Goal: Find contact information: Find contact information

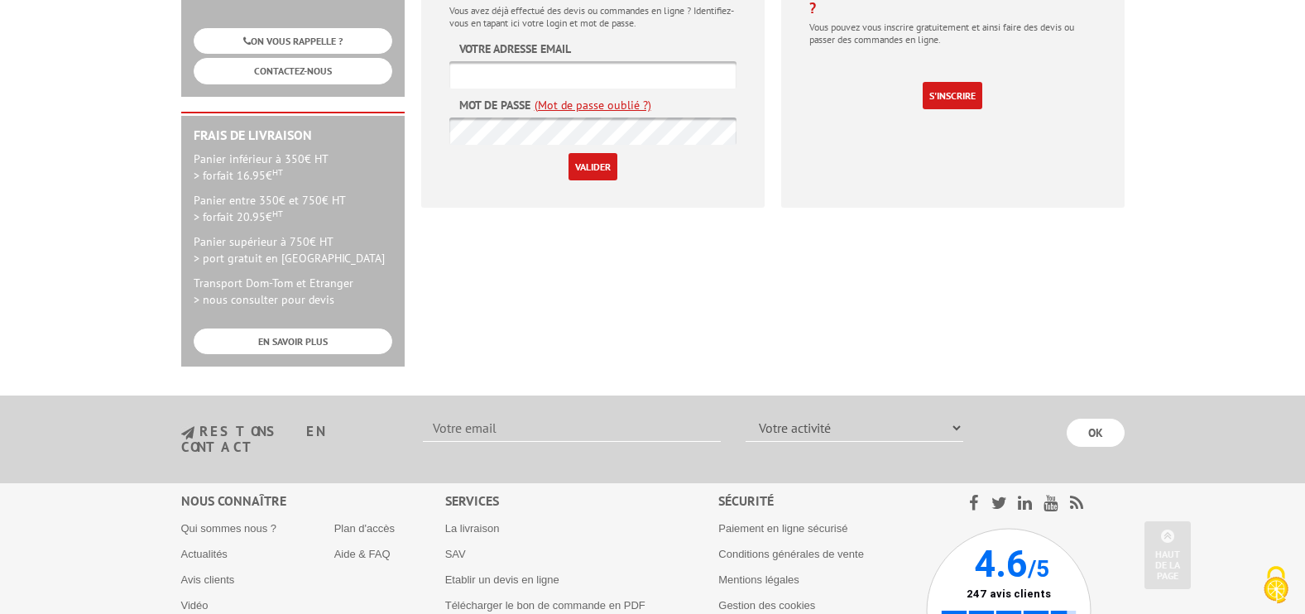
scroll to position [414, 0]
click at [447, 546] on link "SAV" at bounding box center [455, 552] width 21 height 12
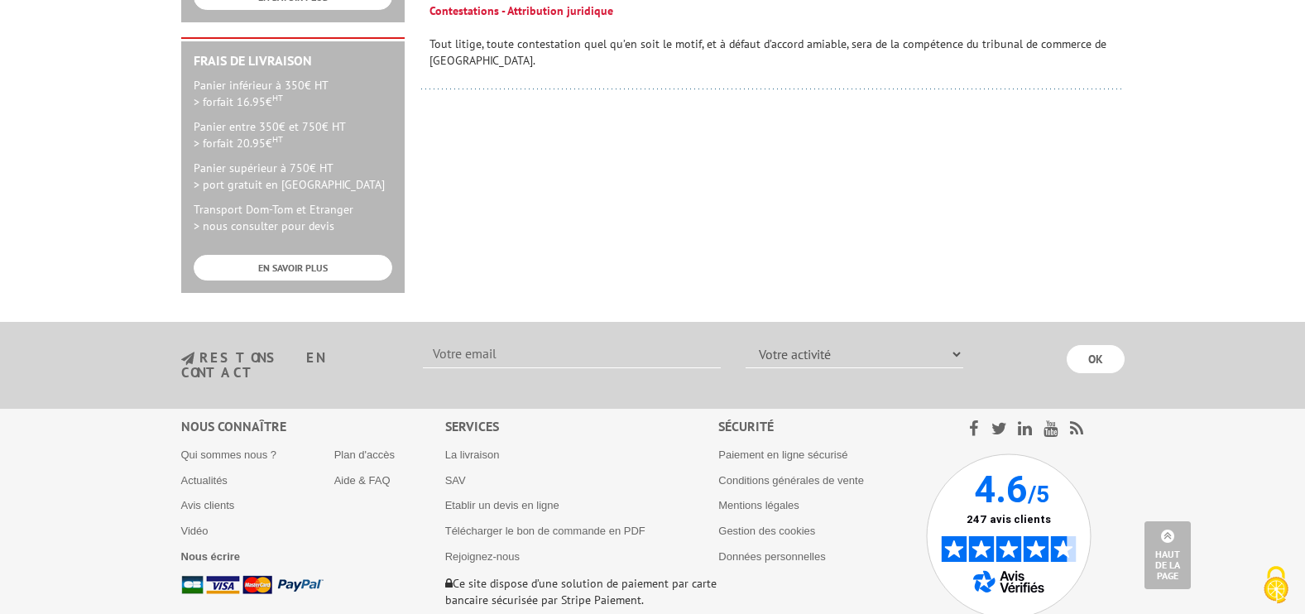
scroll to position [758, 0]
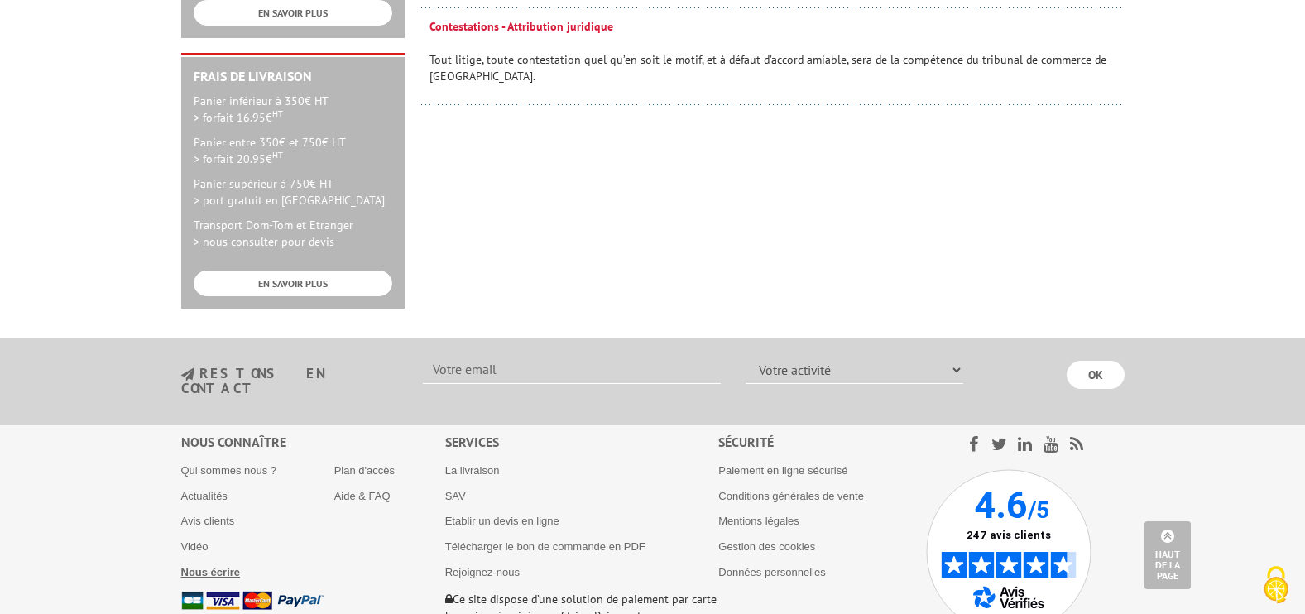
click at [216, 566] on b "Nous écrire" at bounding box center [211, 572] width 60 height 12
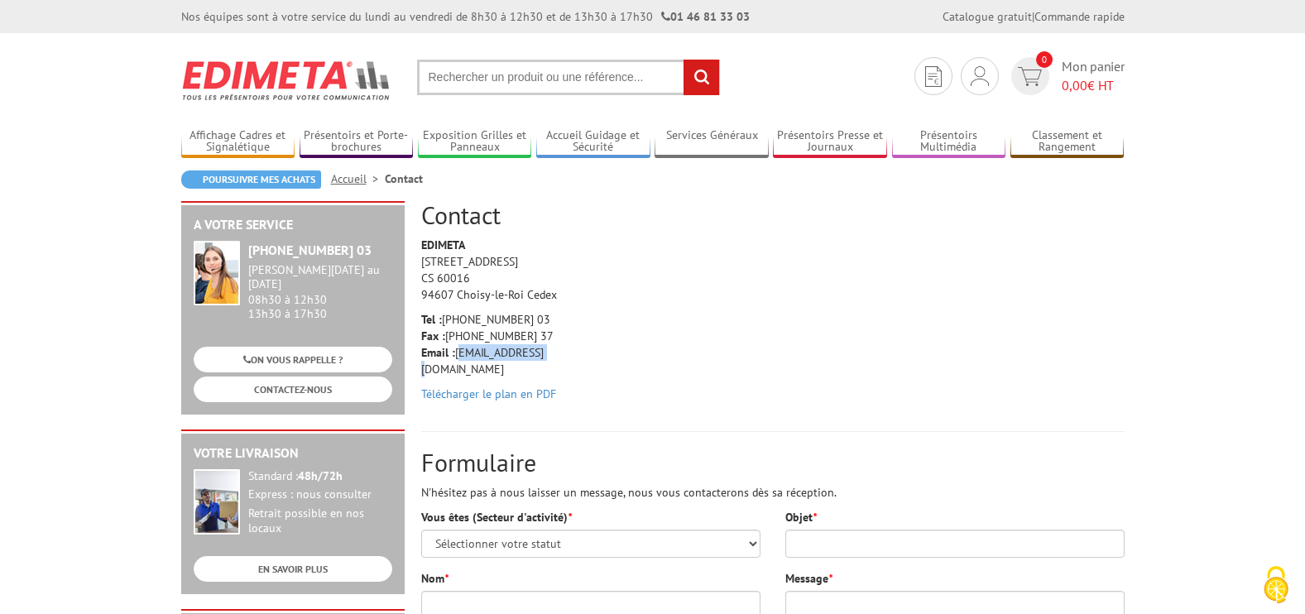
drag, startPoint x: 554, startPoint y: 354, endPoint x: 458, endPoint y: 359, distance: 96.1
click at [458, 359] on p "Tel : +33 (0)1 46 81 33 03 Fax : +33 (0)1 45 73 24 37 Email : info@edimeta.fr" at bounding box center [499, 344] width 157 height 66
copy p "info@edimeta.fr"
